Goal: Check status: Check status

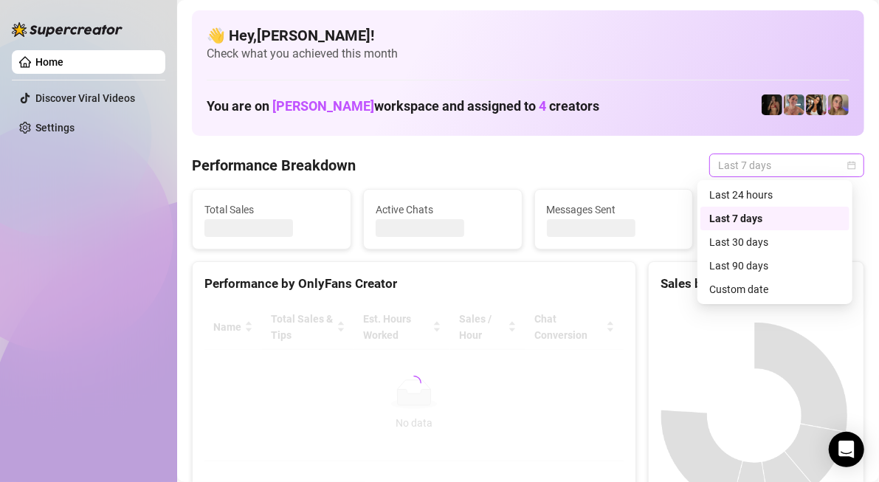
click at [759, 157] on span "Last 7 days" at bounding box center [786, 165] width 137 height 22
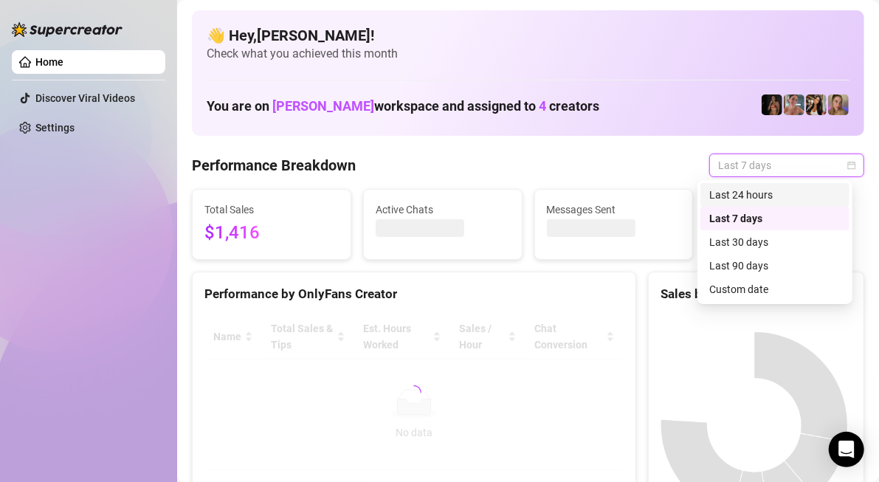
click at [755, 187] on div "Last 24 hours" at bounding box center [775, 195] width 131 height 16
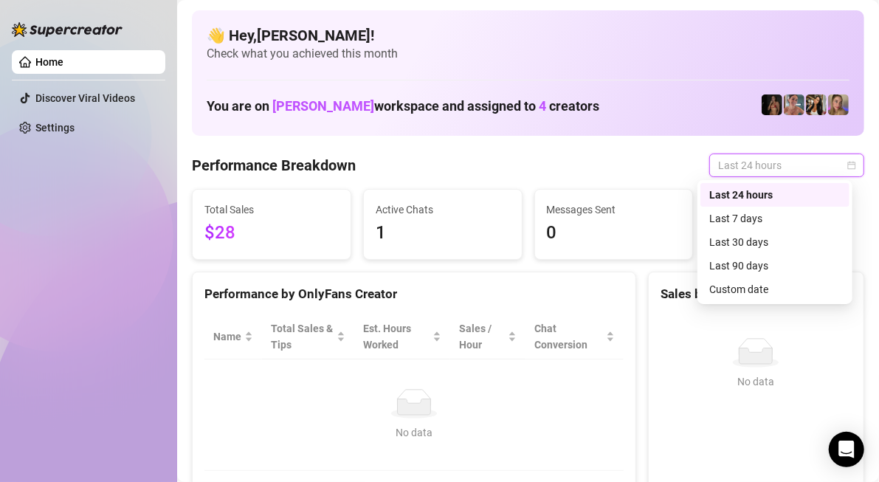
click at [777, 171] on span "Last 24 hours" at bounding box center [786, 165] width 137 height 22
click at [760, 285] on div "Custom date" at bounding box center [775, 289] width 131 height 16
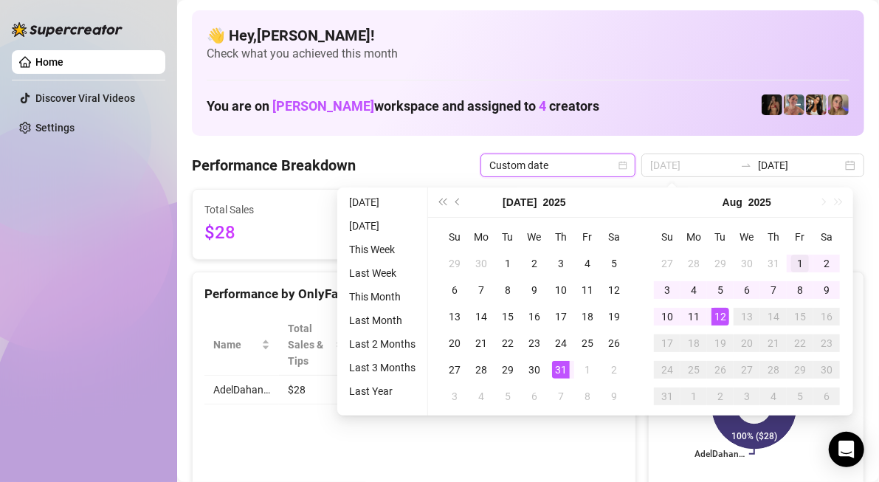
type input "[DATE]"
click at [803, 262] on div "1" at bounding box center [800, 264] width 18 height 18
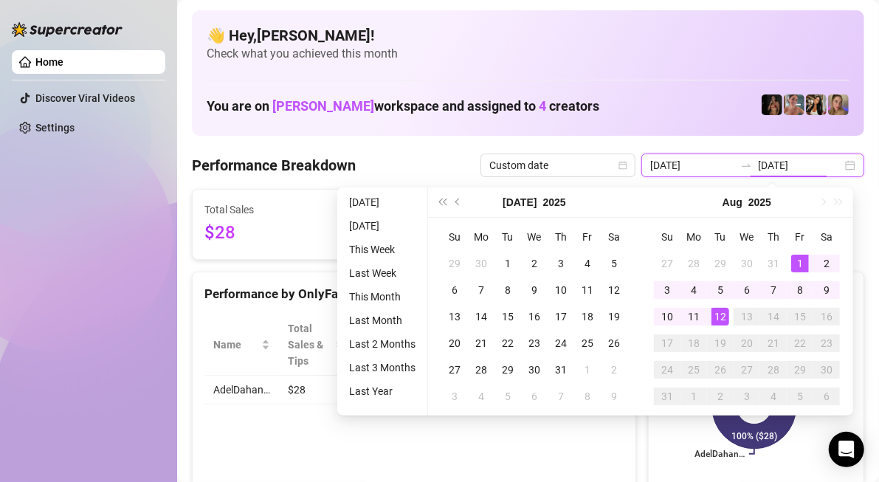
type input "[DATE]"
click at [723, 322] on div "12" at bounding box center [721, 317] width 18 height 18
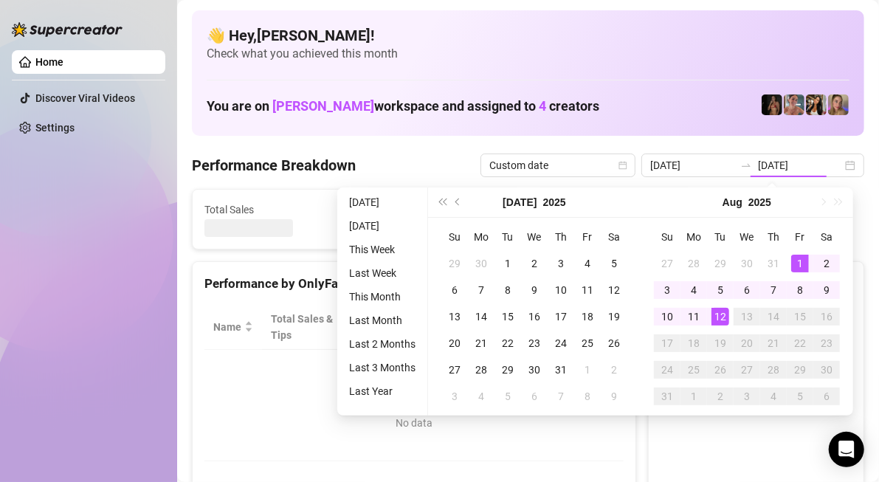
type input "[DATE]"
